Goal: Complete application form: Complete application form

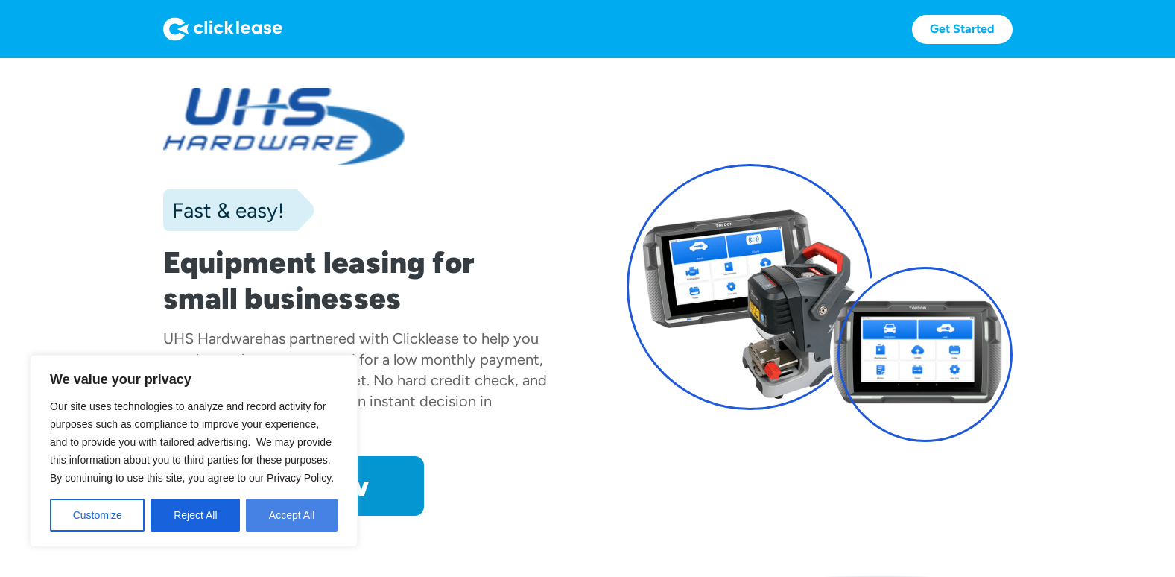
drag, startPoint x: 355, startPoint y: 510, endPoint x: 329, endPoint y: 507, distance: 25.6
click at [348, 507] on div "We value your privacy Our site uses technologies to analyze and record activity…" at bounding box center [194, 451] width 328 height 192
click at [329, 507] on button "Accept All" at bounding box center [292, 514] width 92 height 33
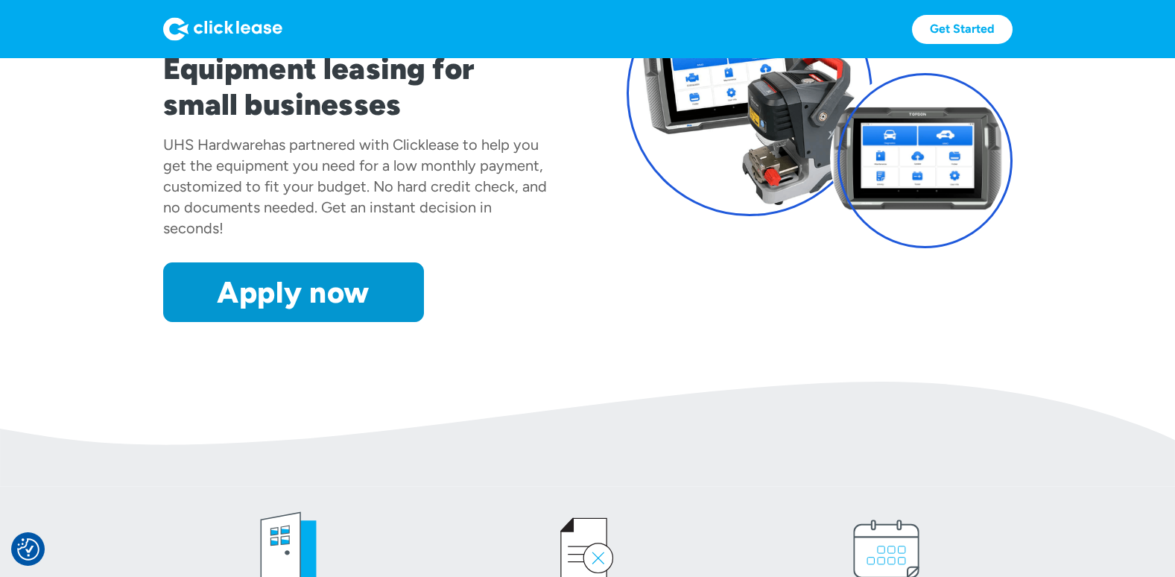
scroll to position [149, 0]
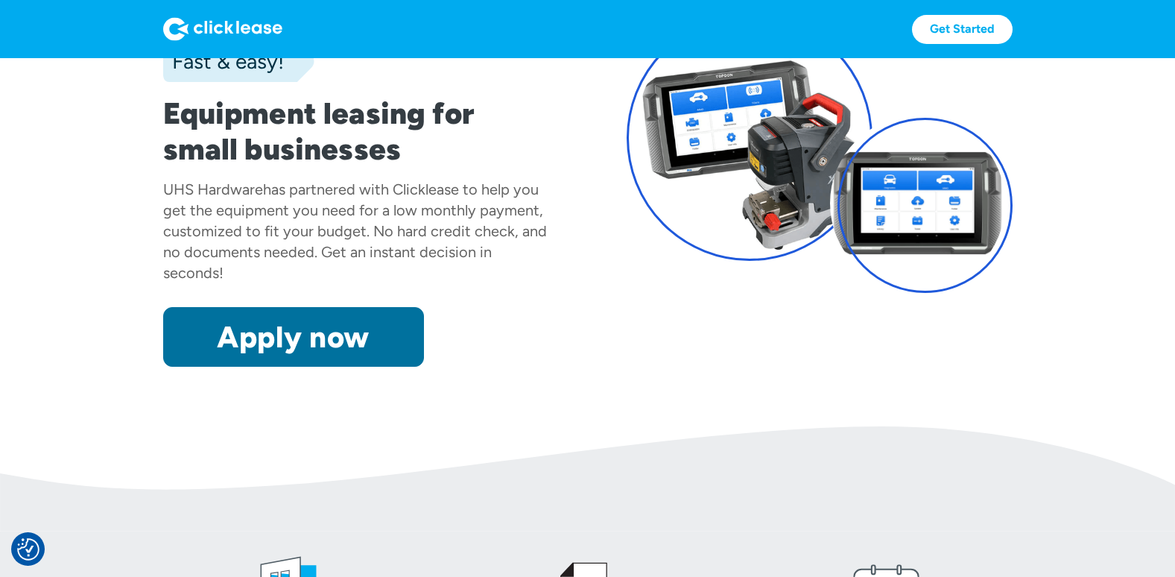
click at [276, 355] on link "Apply now" at bounding box center [293, 337] width 261 height 60
